Goal: Check status: Check status

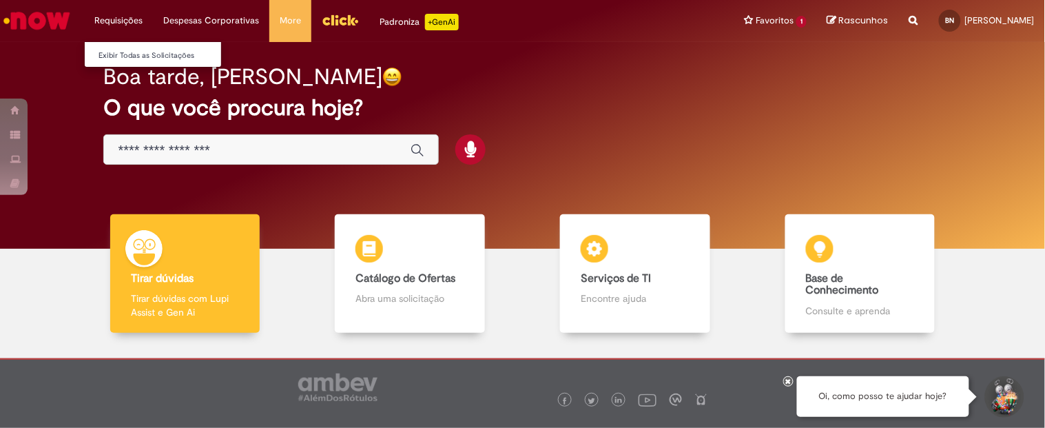
click at [118, 23] on li "Requisições Exibir Todas as Solicitações" at bounding box center [118, 20] width 69 height 41
click at [129, 51] on link "Exibir Todas as Solicitações" at bounding box center [161, 55] width 152 height 15
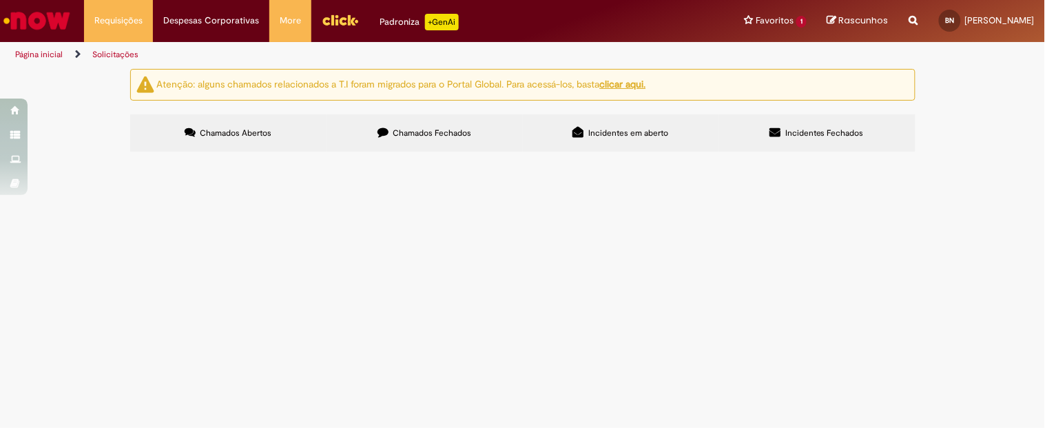
click at [433, 131] on span "Chamados Fechados" at bounding box center [432, 132] width 79 height 11
click at [0, 0] on span "R13434573" at bounding box center [0, 0] width 0 height 0
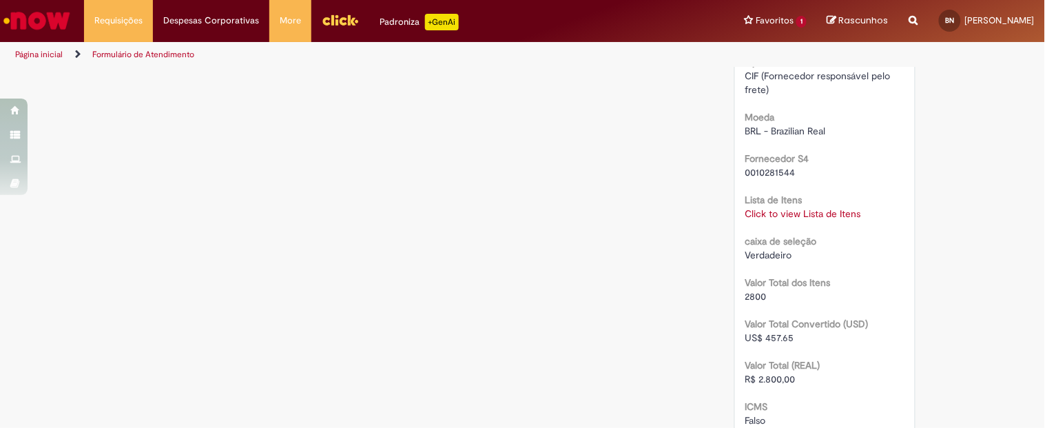
scroll to position [972, 0]
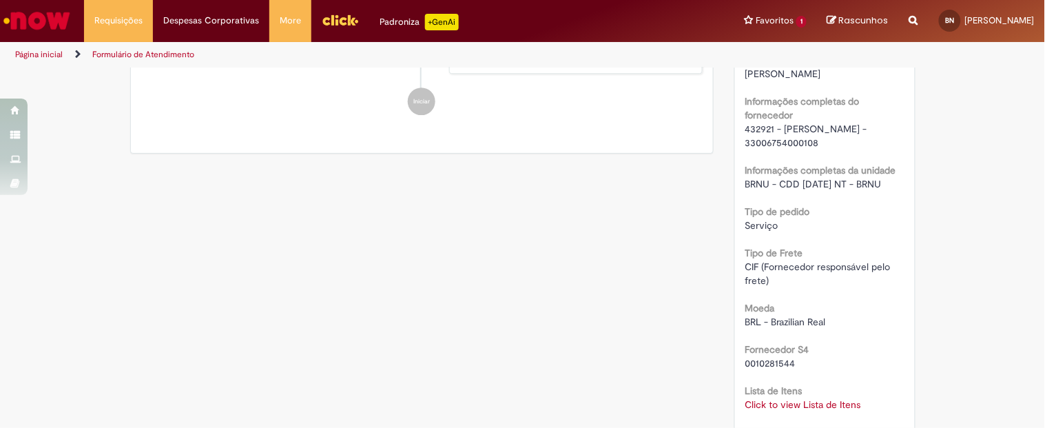
drag, startPoint x: 865, startPoint y: 139, endPoint x: 738, endPoint y: 132, distance: 126.9
click at [738, 132] on div "Número R13434573 Status Solucionado Criação 7d atrás 7 dias atrás Opções RPA Mo…" at bounding box center [825, 95] width 180 height 1858
copy span "432921 - [PERSON_NAME] - 33006754000108"
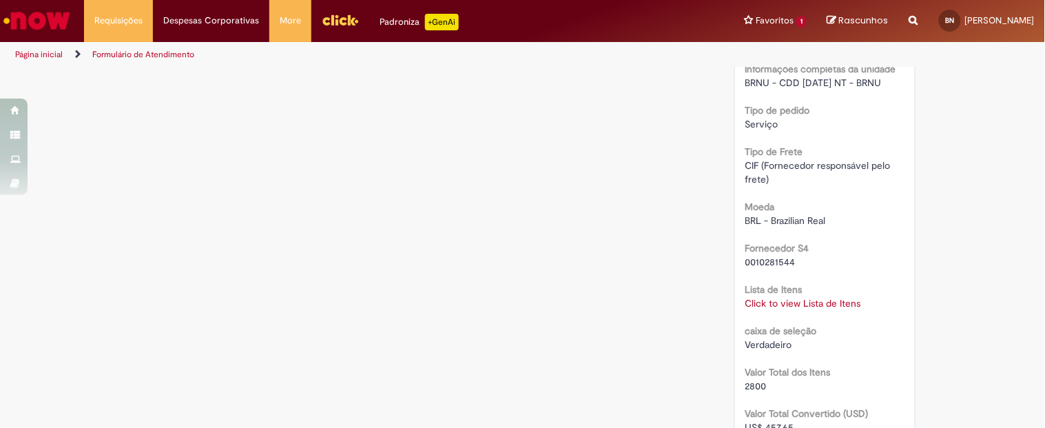
scroll to position [1009, 0]
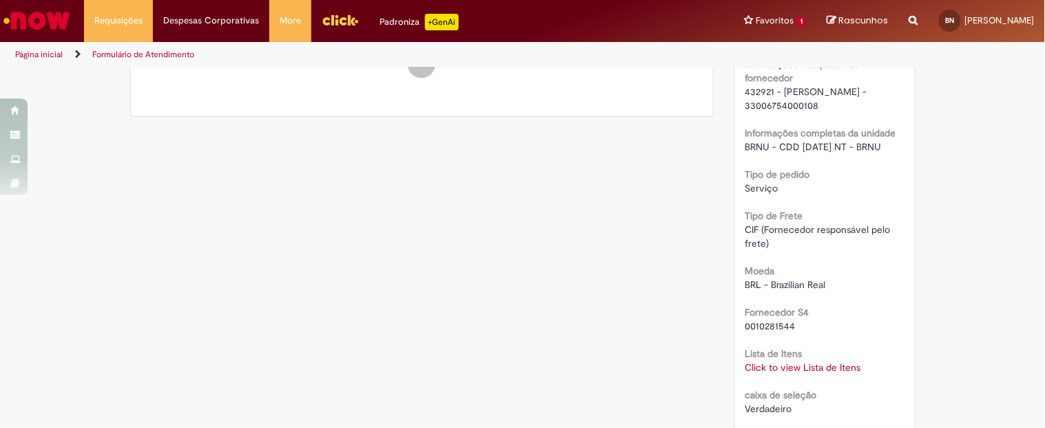
click at [796, 363] on link "Click to view Lista de Itens" at bounding box center [803, 367] width 116 height 12
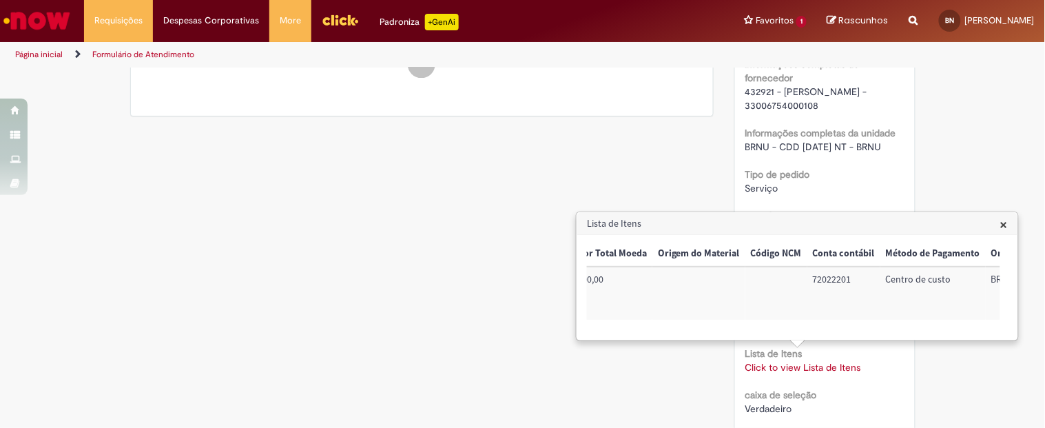
scroll to position [0, 610]
click at [952, 280] on td "BRNULLG2S1" at bounding box center [963, 293] width 87 height 53
